Goal: Information Seeking & Learning: Learn about a topic

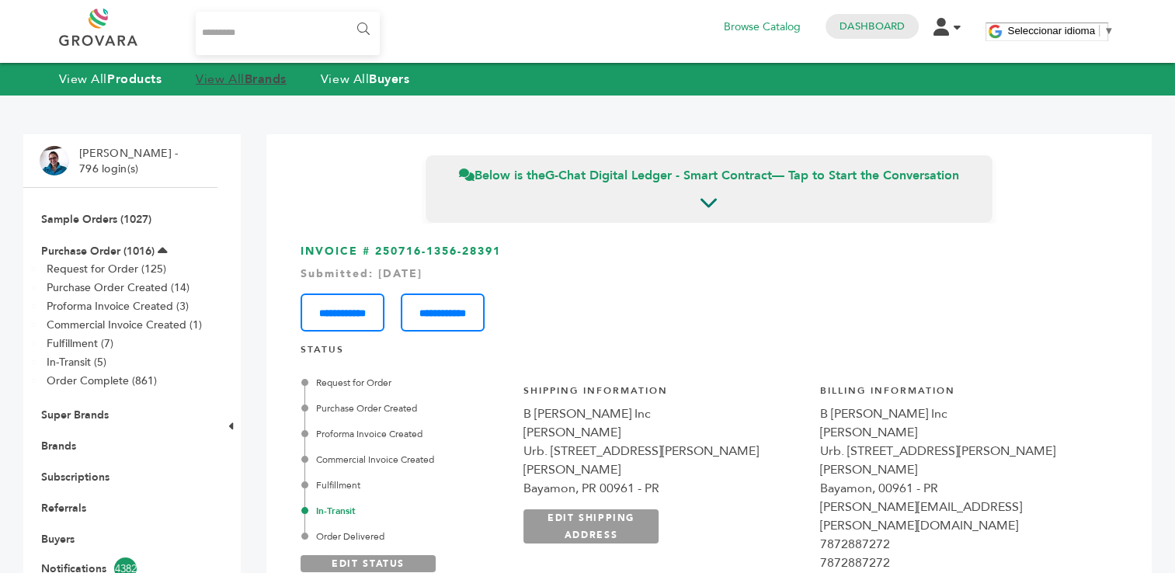
scroll to position [2027, 0]
click at [251, 82] on strong "Brands" at bounding box center [266, 79] width 42 height 17
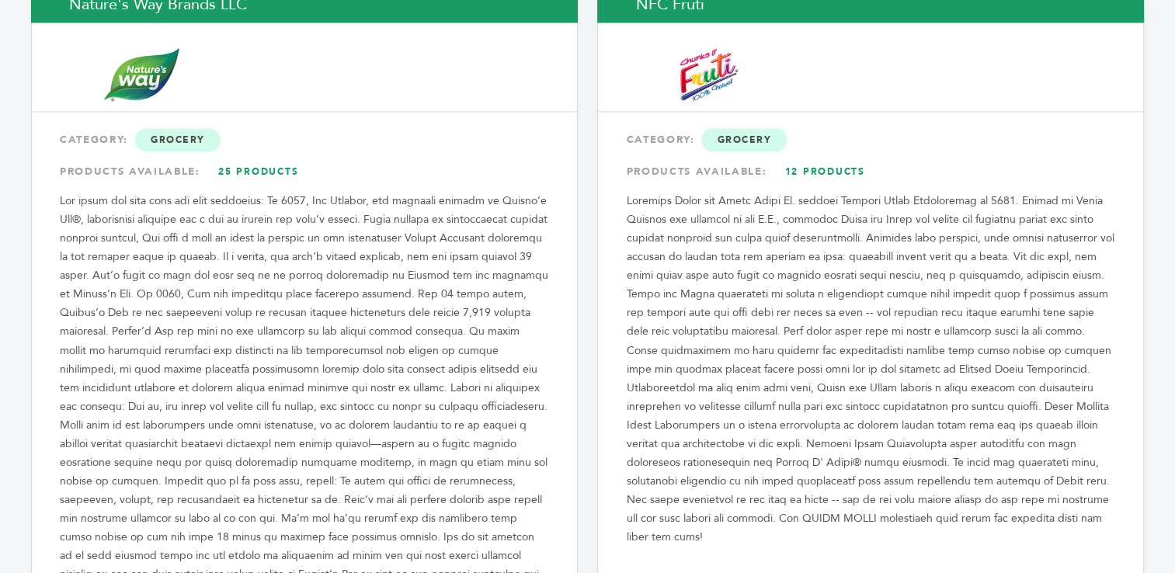
scroll to position [14359, 0]
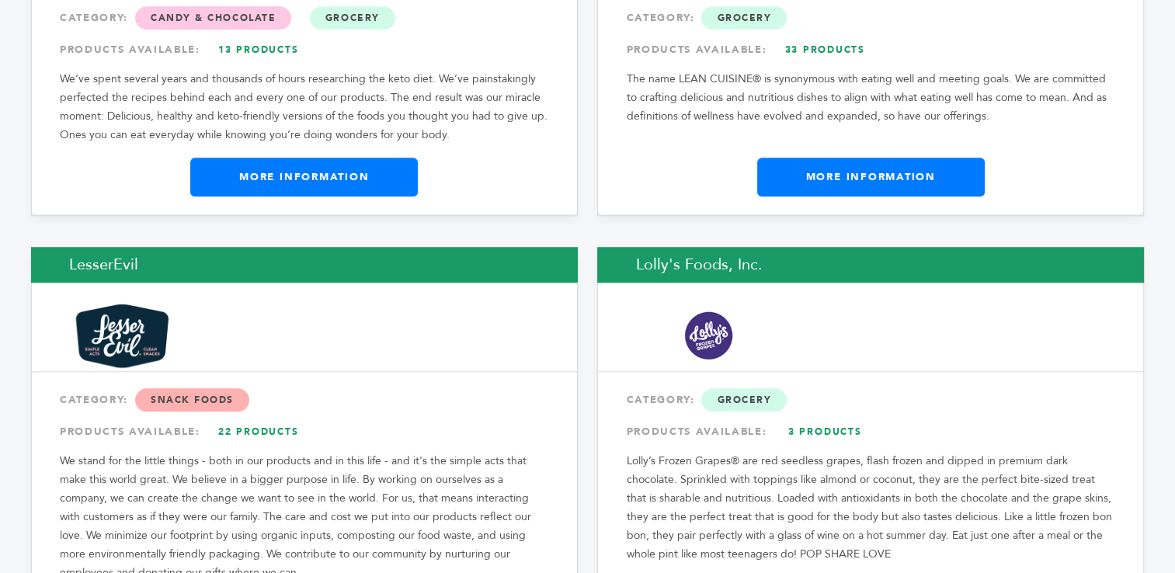
scroll to position [13404, 0]
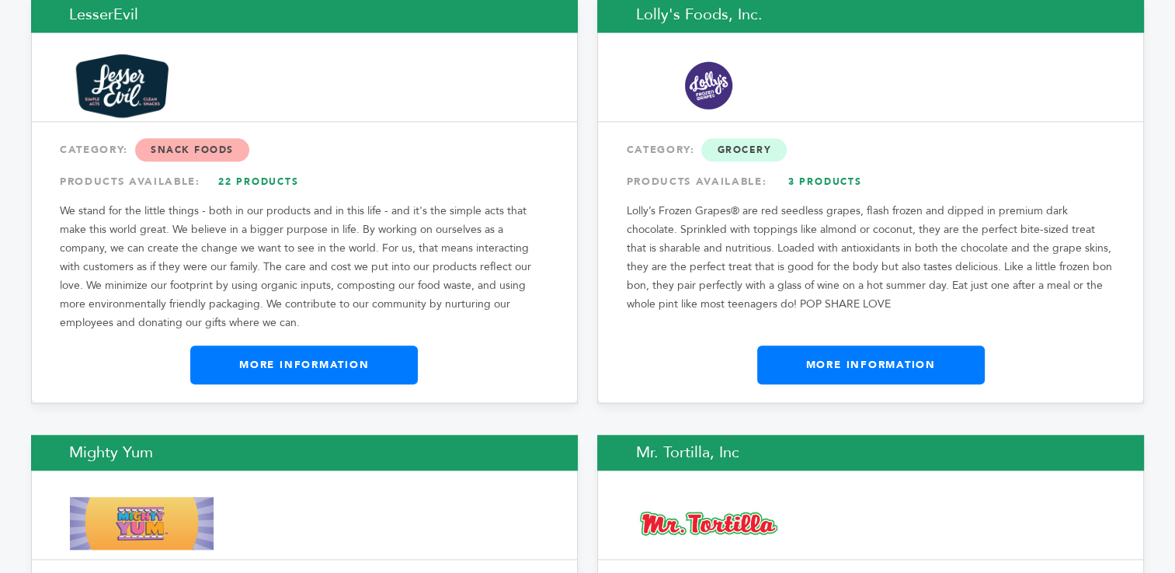
click at [859, 346] on link "More Information" at bounding box center [871, 365] width 228 height 39
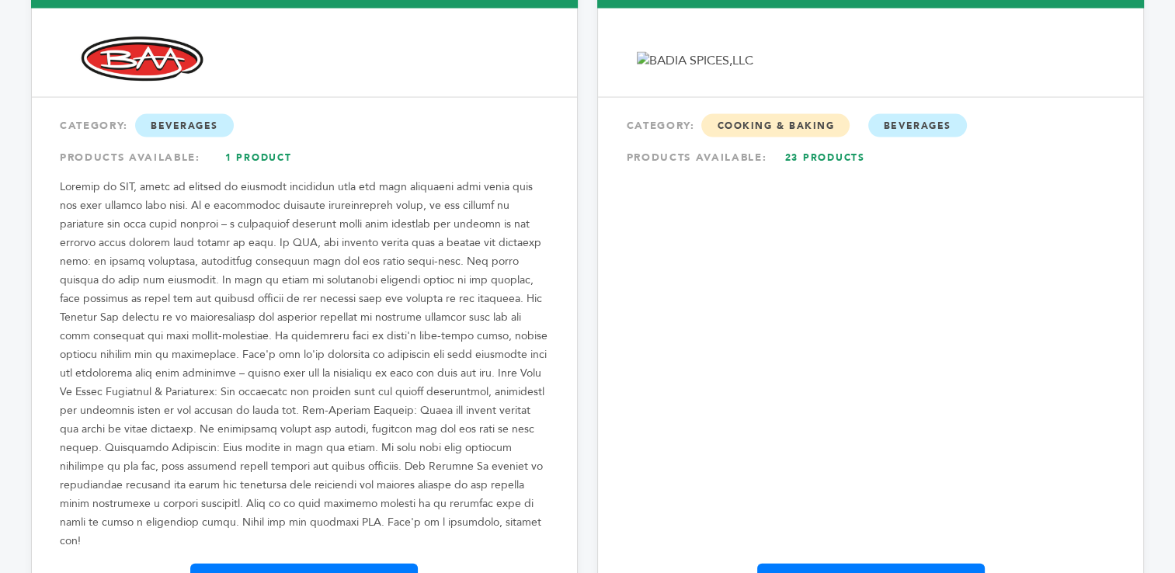
scroll to position [3335, 0]
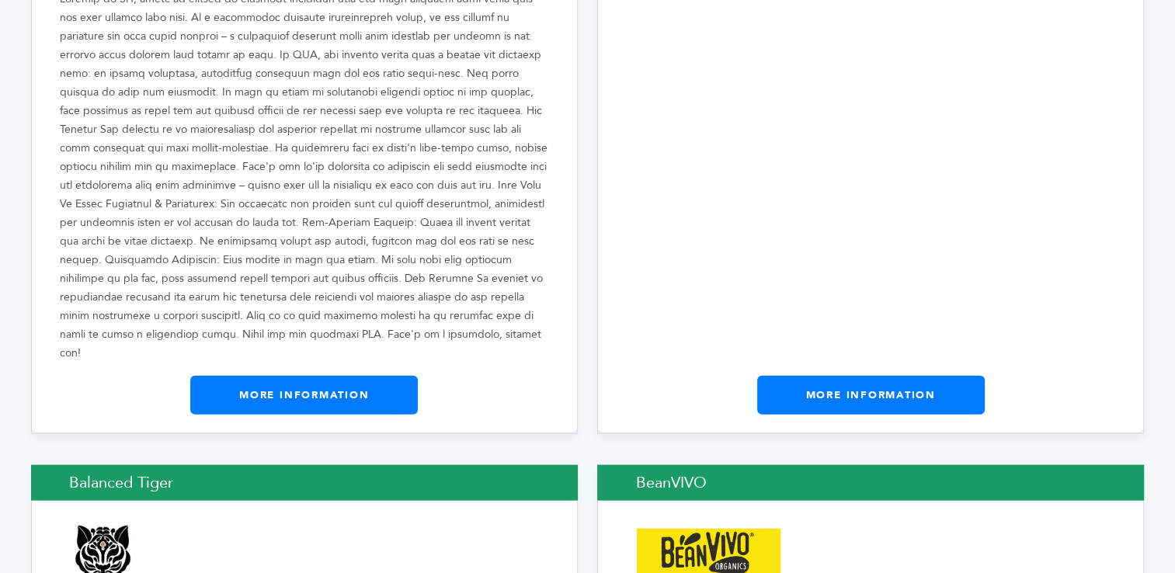
click at [862, 376] on link "More Information" at bounding box center [871, 395] width 228 height 39
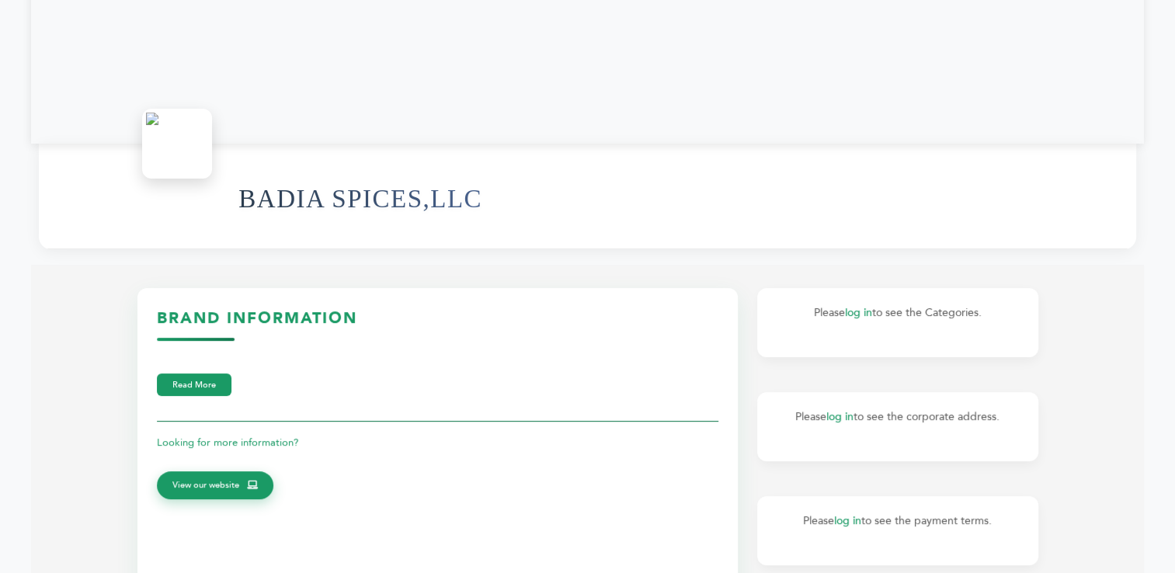
scroll to position [230, 0]
